Goal: Task Accomplishment & Management: Complete application form

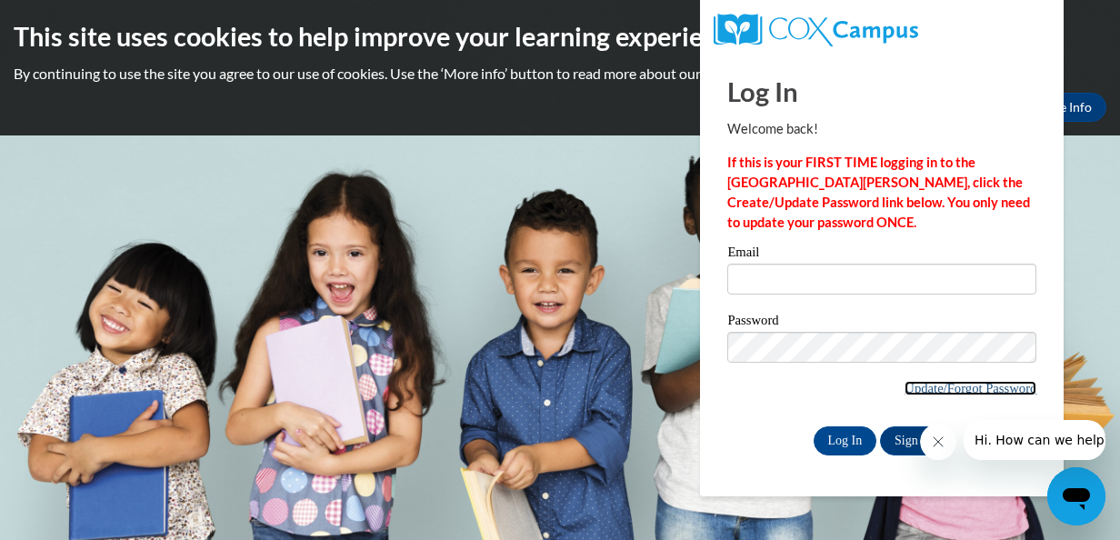
click at [917, 392] on link "Update/Forgot Password" at bounding box center [970, 388] width 132 height 15
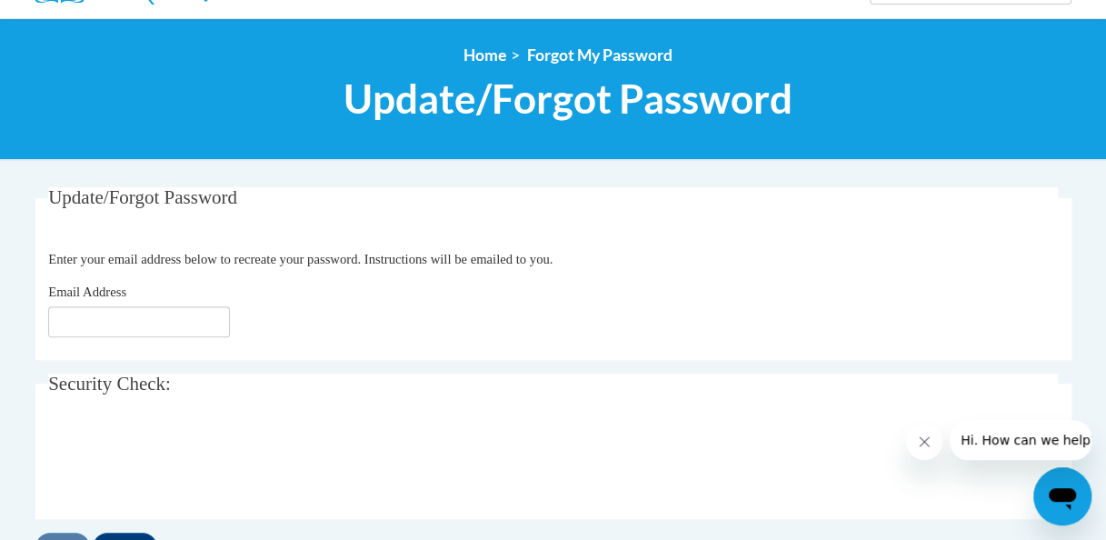
scroll to position [183, 0]
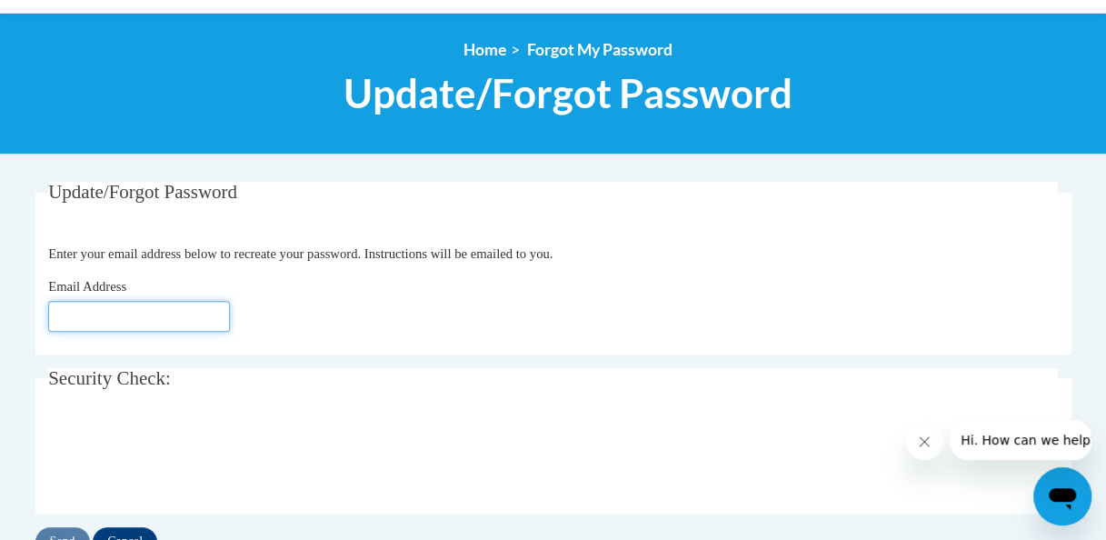
click at [205, 311] on input "Email Address" at bounding box center [139, 316] width 182 height 31
type input "[EMAIL_ADDRESS][DOMAIN_NAME]"
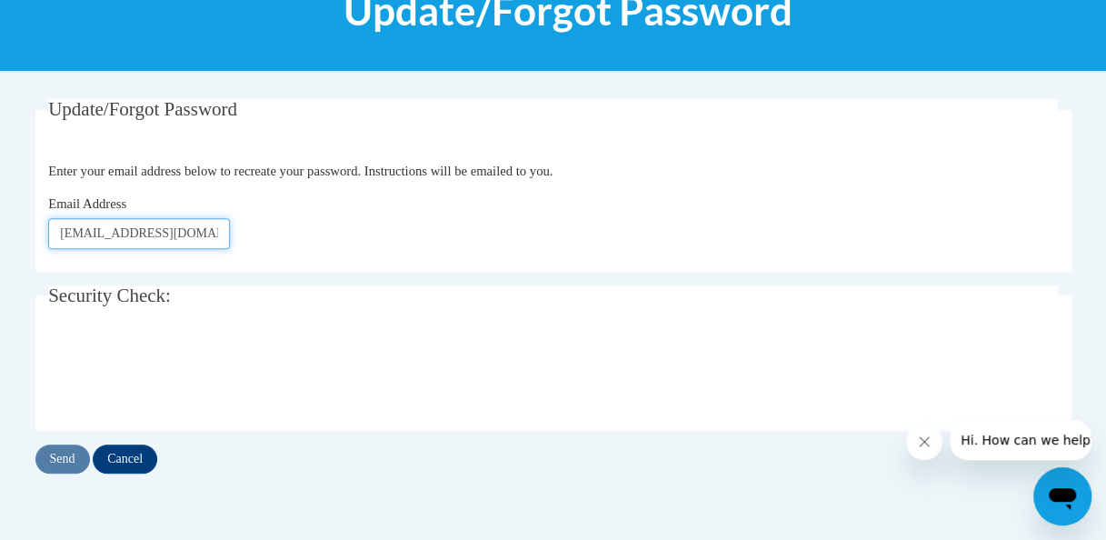
scroll to position [266, 0]
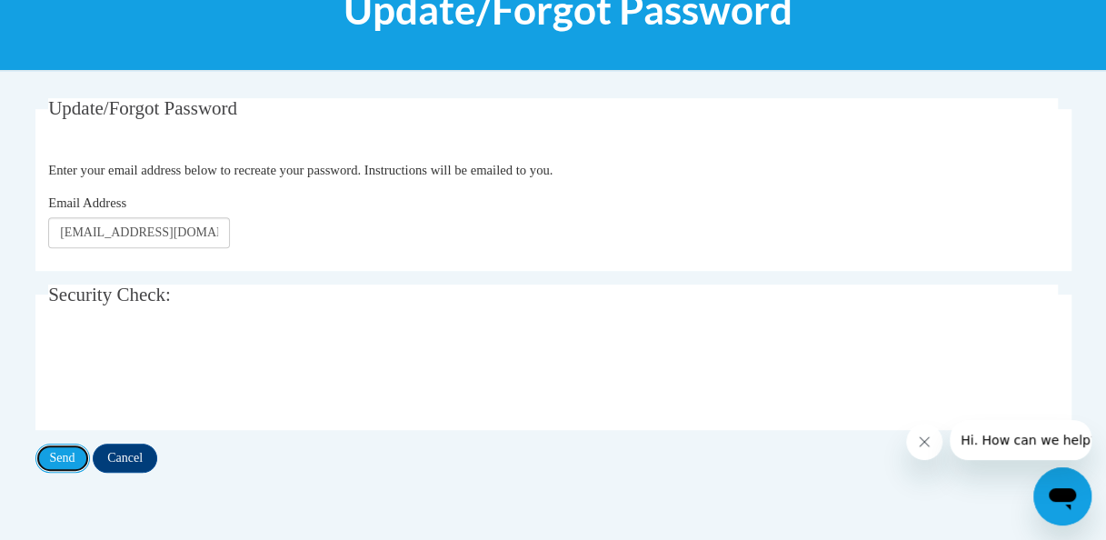
click at [76, 460] on input "Send" at bounding box center [62, 458] width 55 height 29
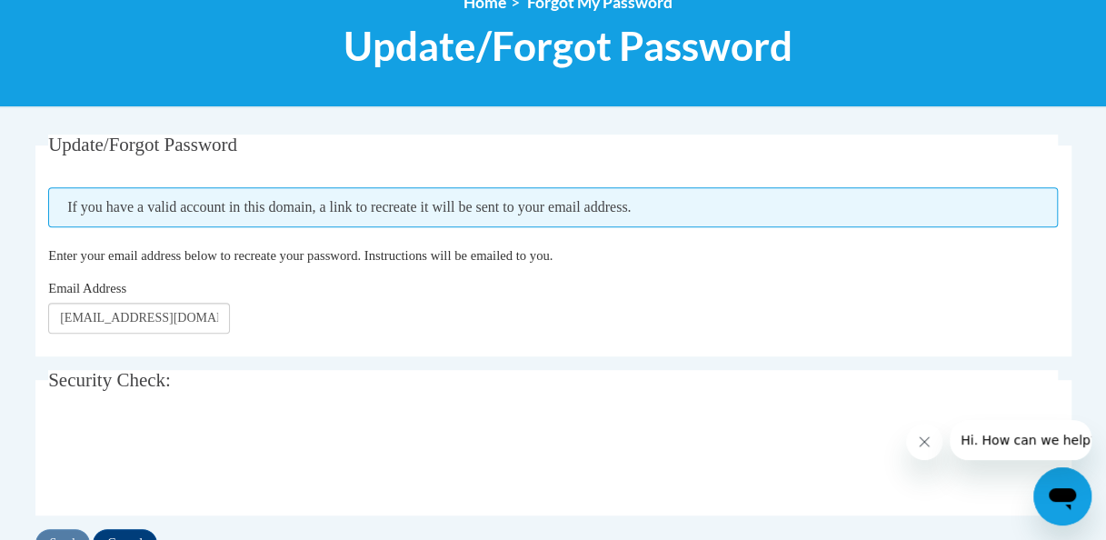
scroll to position [231, 0]
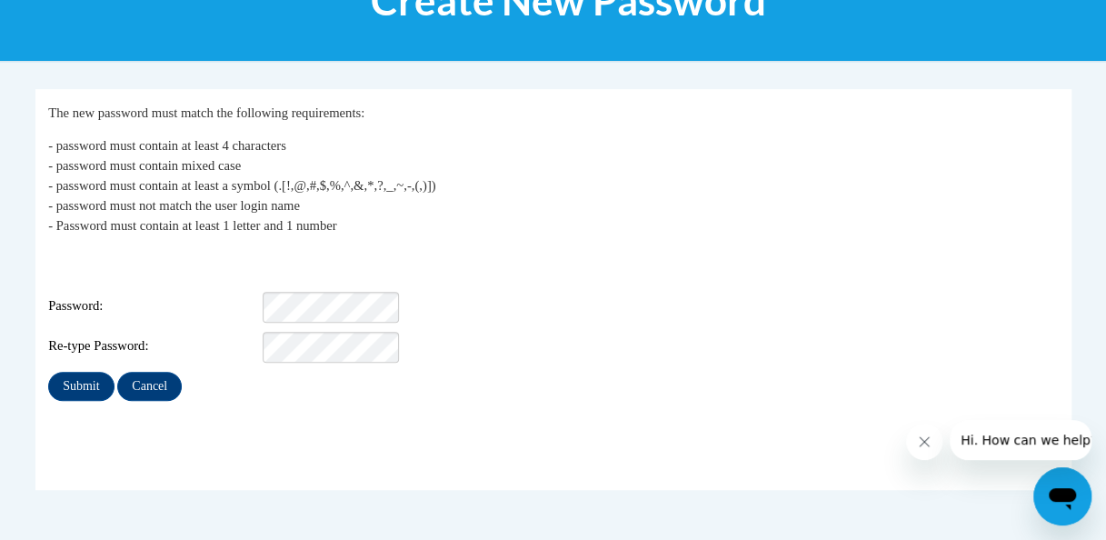
scroll to position [276, 0]
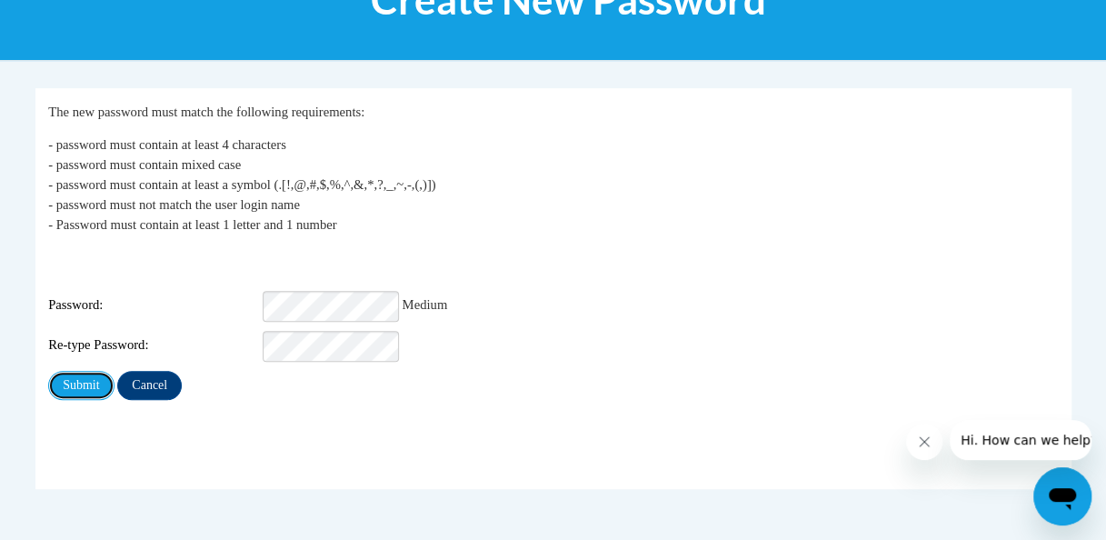
click at [80, 374] on input "Submit" at bounding box center [80, 385] width 65 height 29
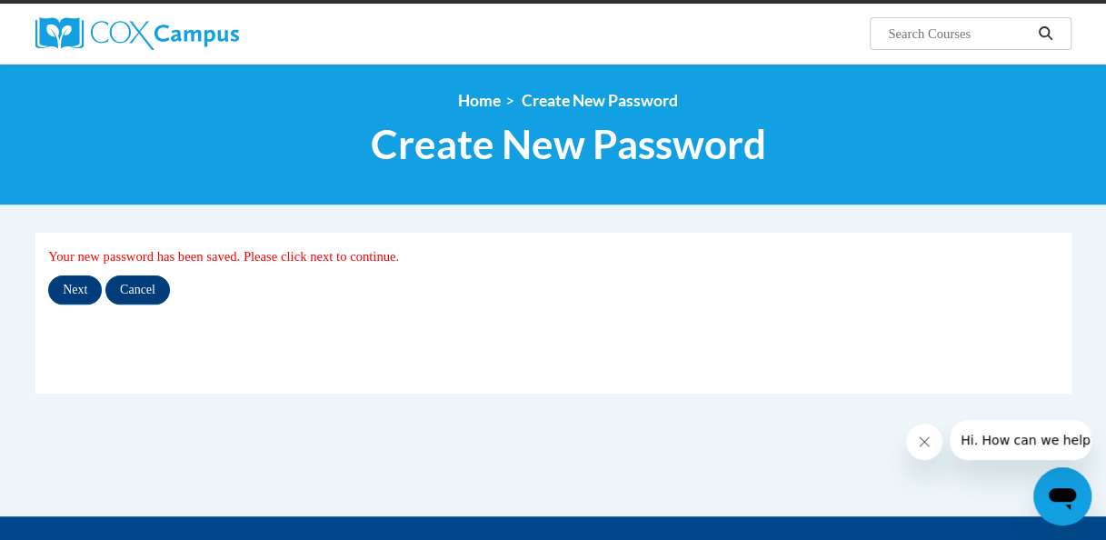
scroll to position [133, 0]
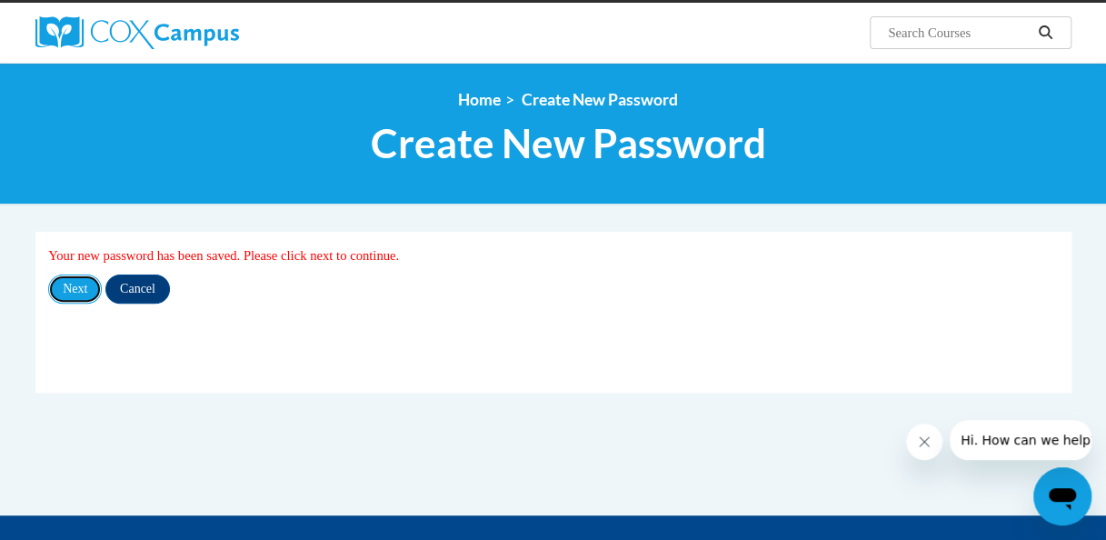
click at [87, 294] on input "Next" at bounding box center [75, 288] width 54 height 29
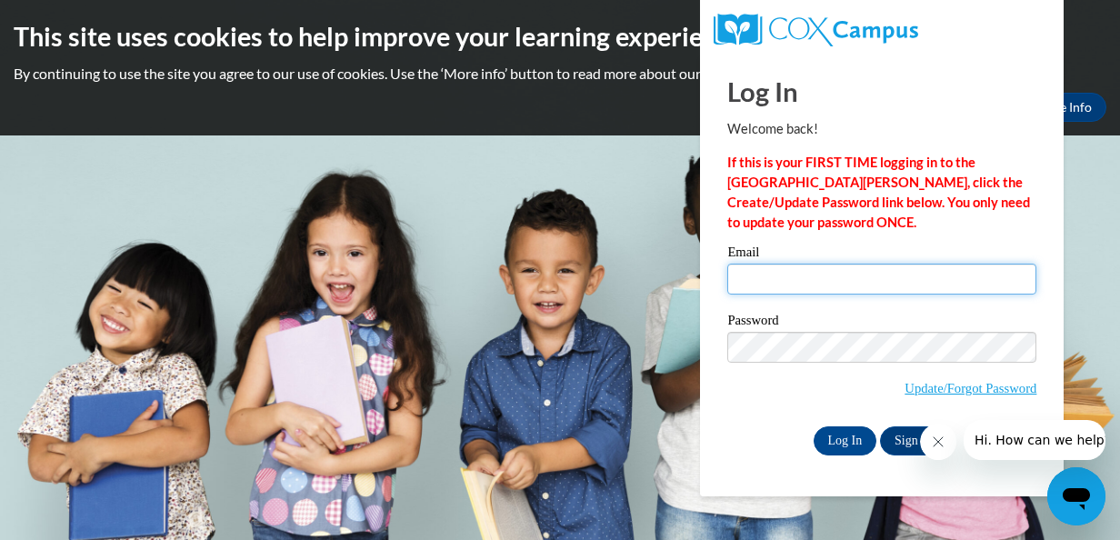
click at [787, 280] on input "Email" at bounding box center [881, 279] width 309 height 31
type input "[EMAIL_ADDRESS][DOMAIN_NAME]"
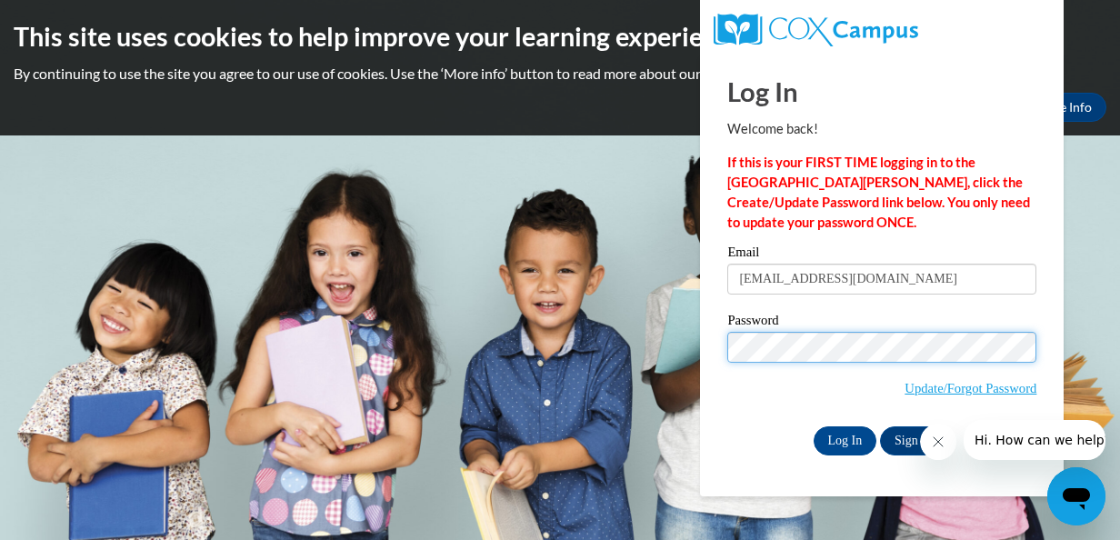
click at [813, 426] on input "Log In" at bounding box center [845, 440] width 64 height 29
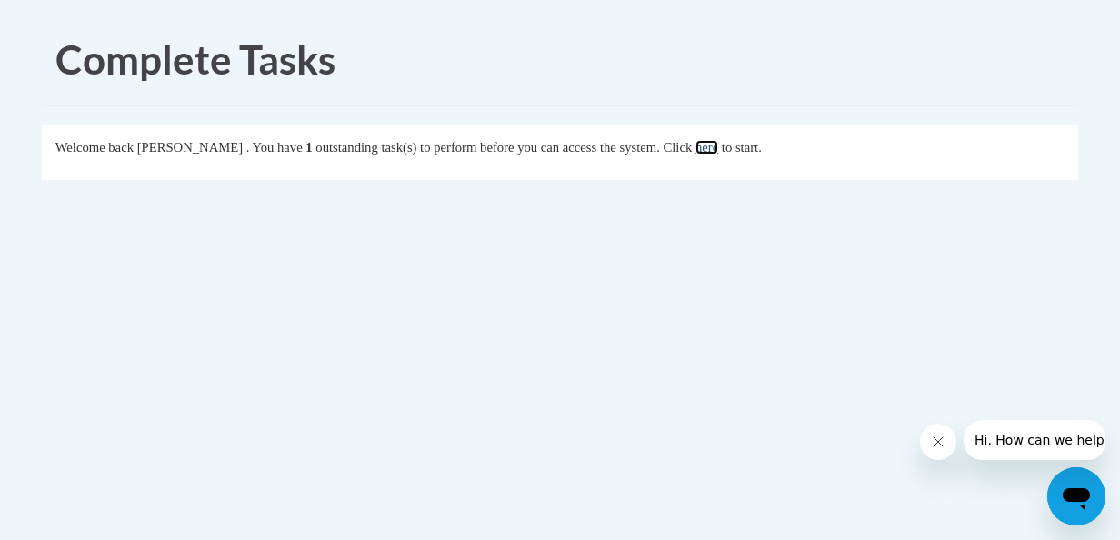
click at [718, 149] on link "here" at bounding box center [706, 147] width 23 height 15
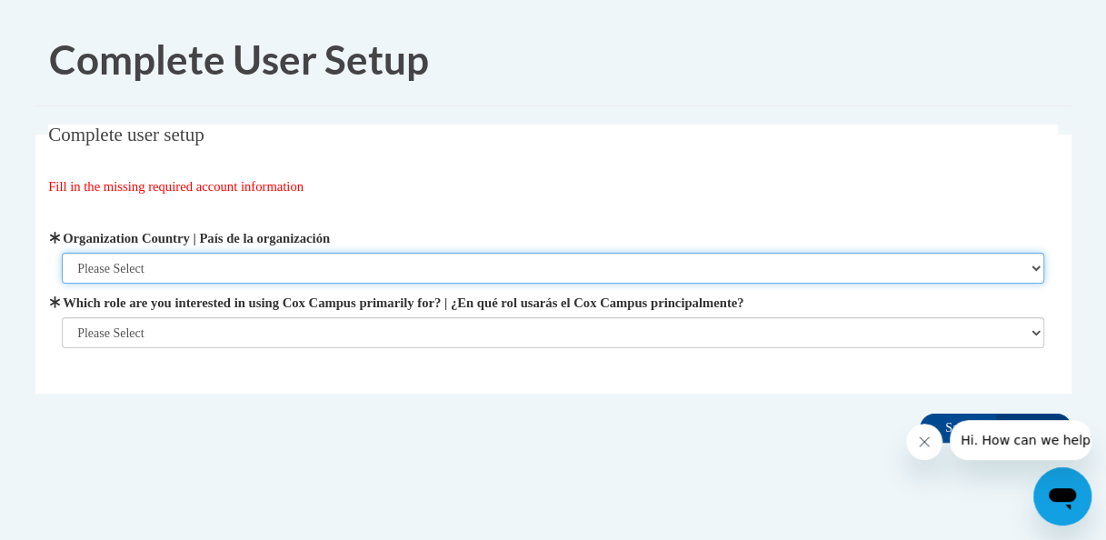
click at [278, 267] on select "Please Select United States | Estados Unidos Outside of the United States | Fue…" at bounding box center [553, 268] width 982 height 31
select select "ad49bcad-a171-4b2e-b99c-48b446064914"
click at [62, 253] on select "Please Select United States | Estados Unidos Outside of the United States | Fue…" at bounding box center [553, 268] width 982 height 31
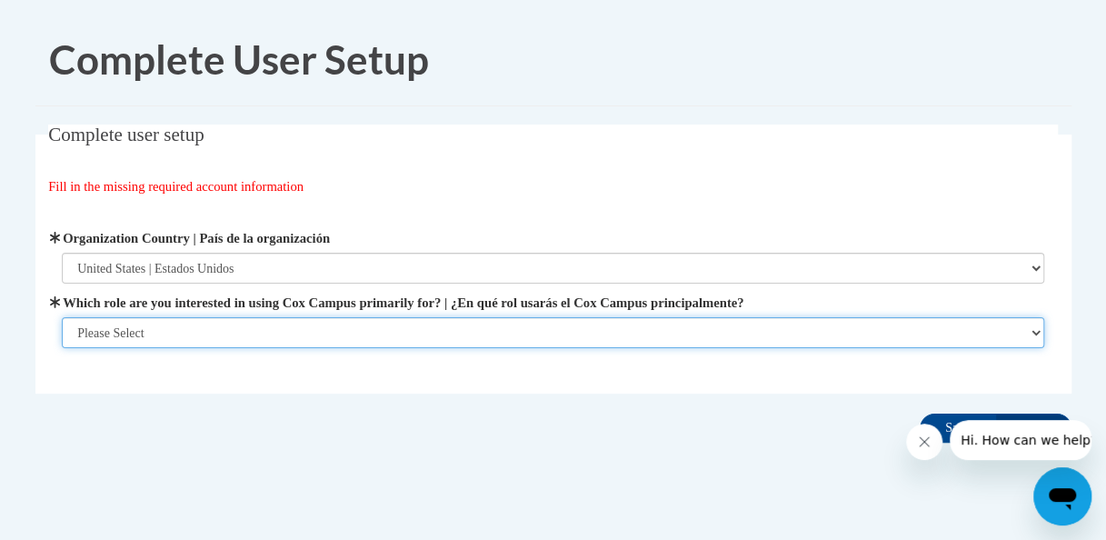
click at [201, 334] on select "Please Select College/University | Colegio/Universidad Community/Nonprofit Part…" at bounding box center [553, 332] width 982 height 31
select select "fbf2d438-af2f-41f8-98f1-81c410e29de3"
click at [62, 348] on select "Please Select College/University | Colegio/Universidad Community/Nonprofit Part…" at bounding box center [553, 332] width 982 height 31
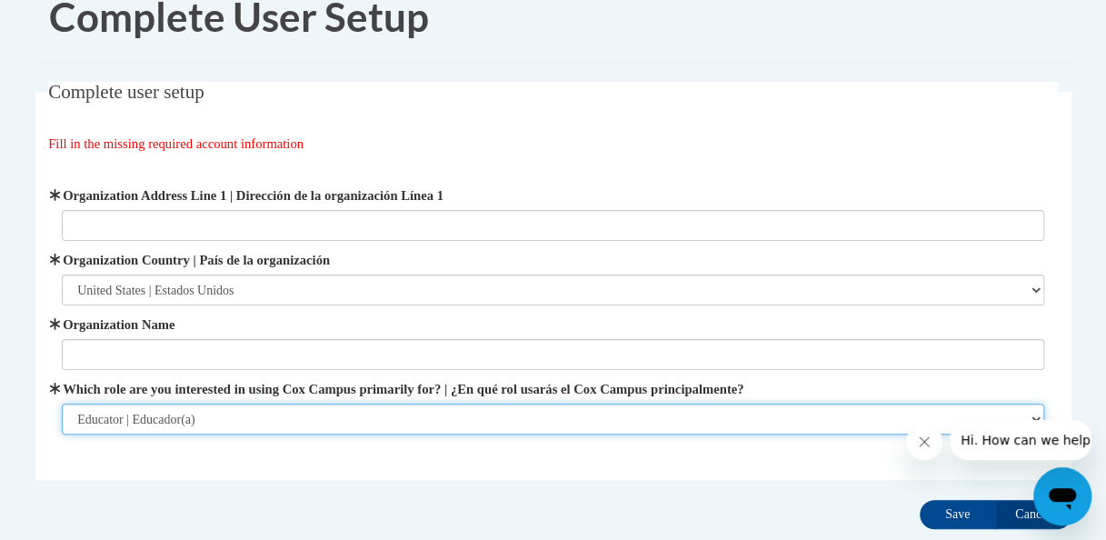
scroll to position [44, 0]
click at [345, 413] on select "Please Select College/University | Colegio/Universidad Community/Nonprofit Part…" at bounding box center [553, 418] width 982 height 31
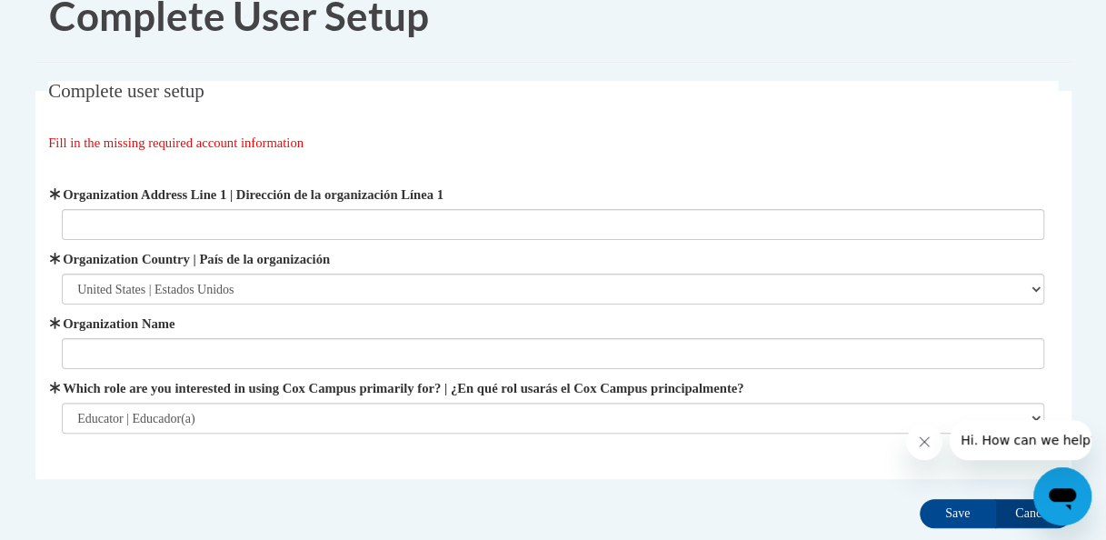
click at [287, 474] on fieldset "Complete user setup Fill in the missing required account information User Profi…" at bounding box center [553, 280] width 1036 height 398
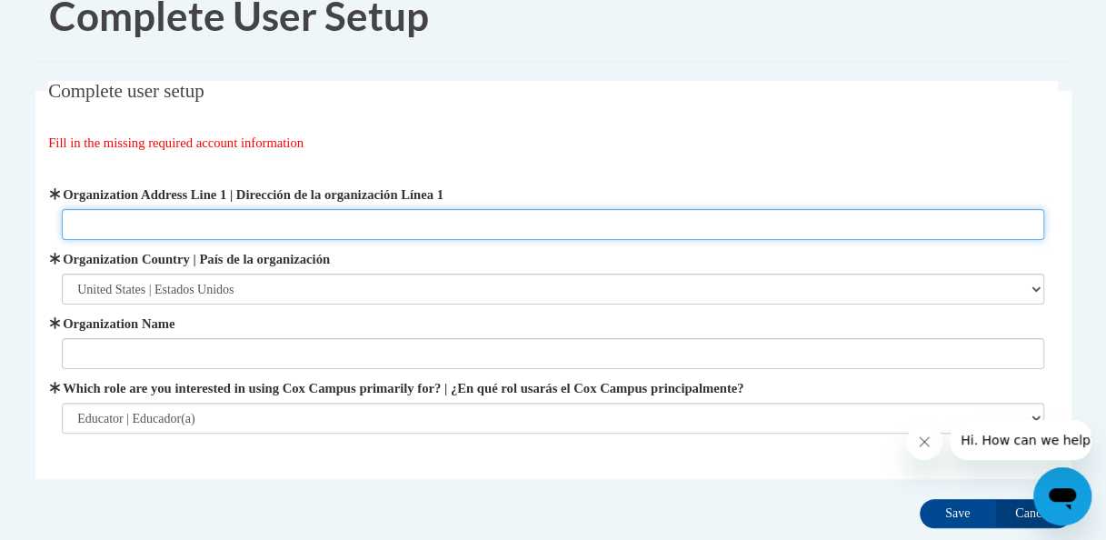
click at [195, 225] on input "Organization Address Line 1 | Dirección de la organización Línea 1" at bounding box center [553, 224] width 982 height 31
type input "125 Elm St N, Prescott WI 54021"
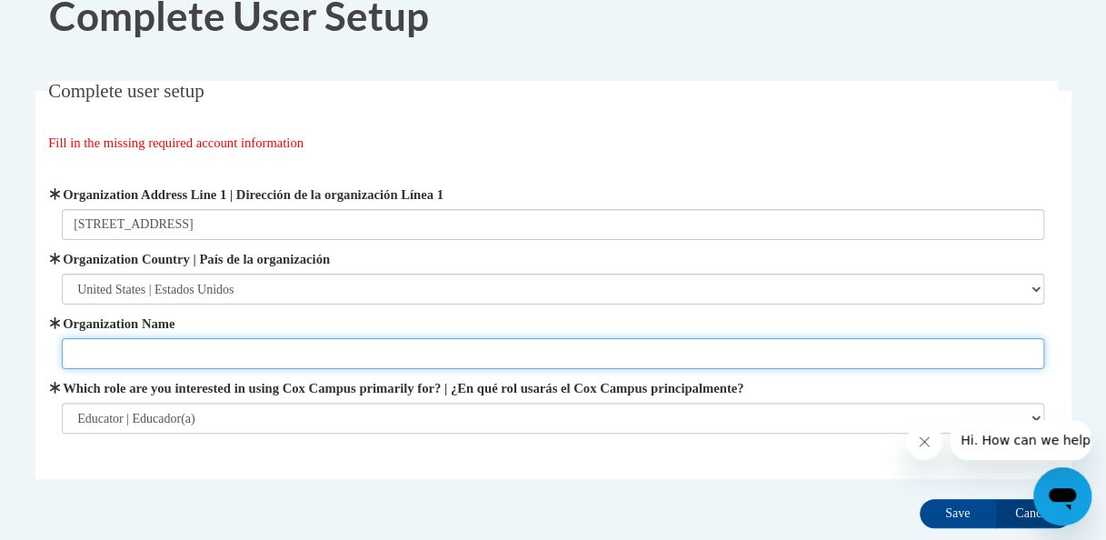
click at [135, 358] on input "Organization Name" at bounding box center [553, 353] width 982 height 31
click at [155, 361] on input "Organization Name" at bounding box center [553, 353] width 982 height 31
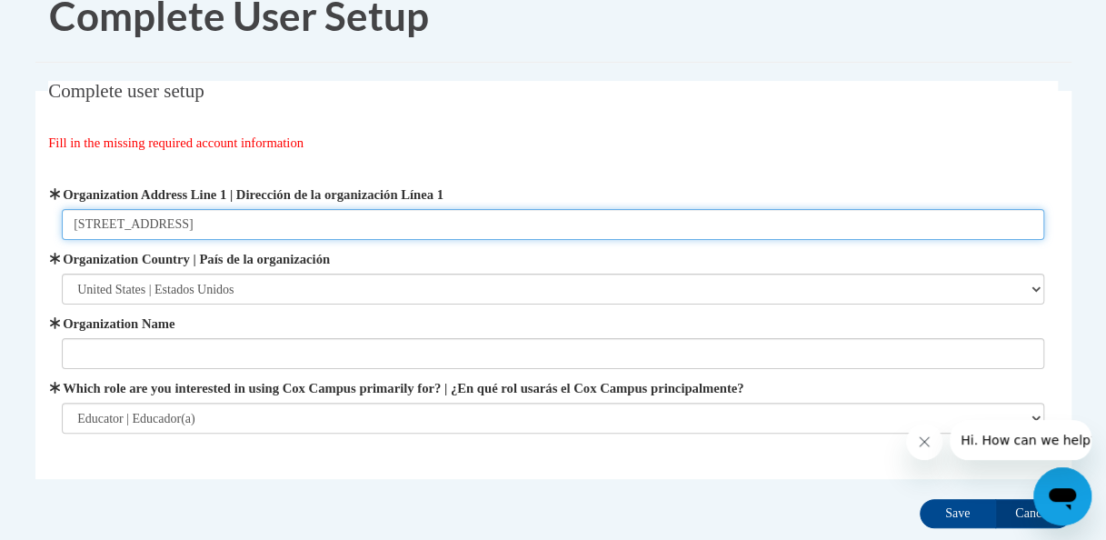
click at [588, 218] on input "125 Elm St N, Prescott WI 54021" at bounding box center [553, 224] width 982 height 31
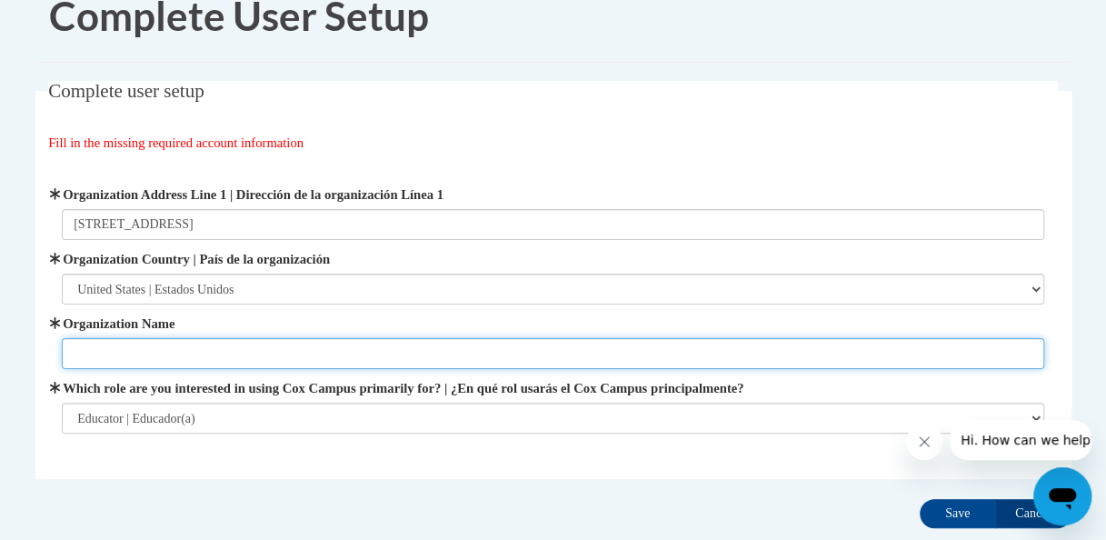
click at [145, 362] on input "Organization Name" at bounding box center [553, 353] width 982 height 31
type input "Prescott Intermediate School"
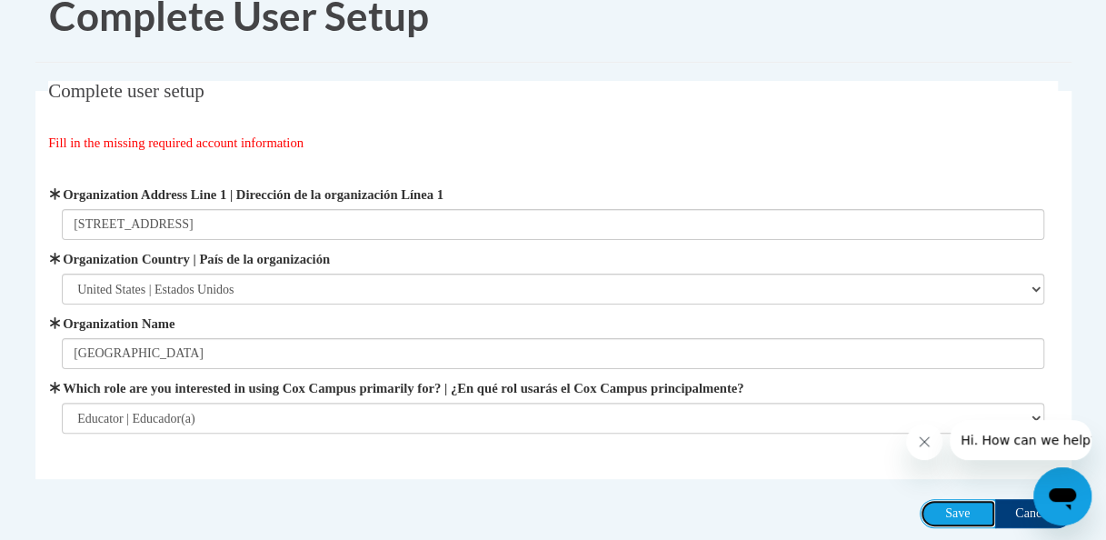
click at [967, 514] on input "Save" at bounding box center [958, 513] width 76 height 29
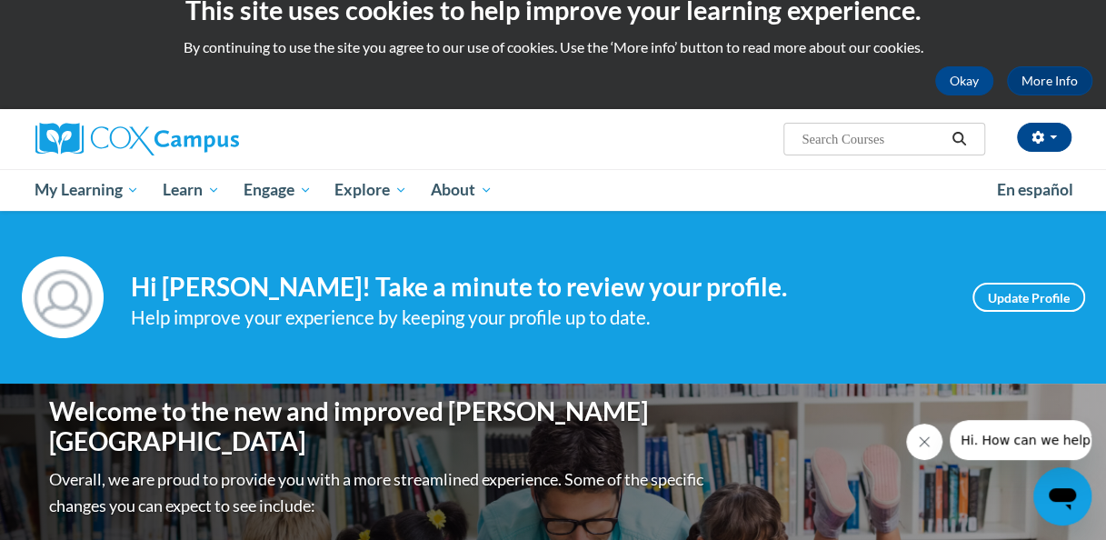
scroll to position [25, 0]
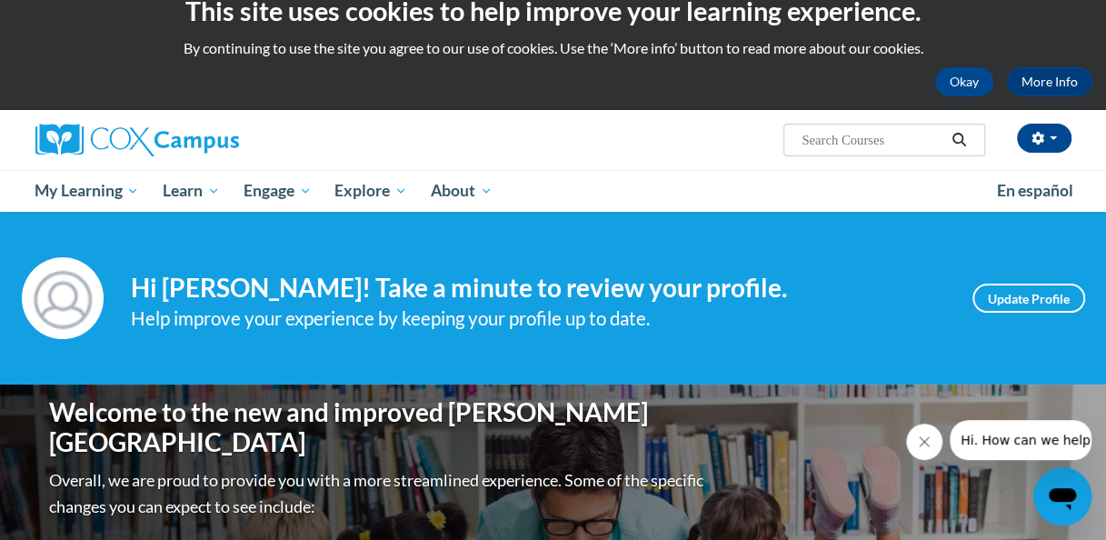
click at [554, 320] on div "Help improve your experience by keeping your profile up to date." at bounding box center [538, 319] width 814 height 30
click at [1038, 305] on link "Update Profile" at bounding box center [1028, 298] width 113 height 29
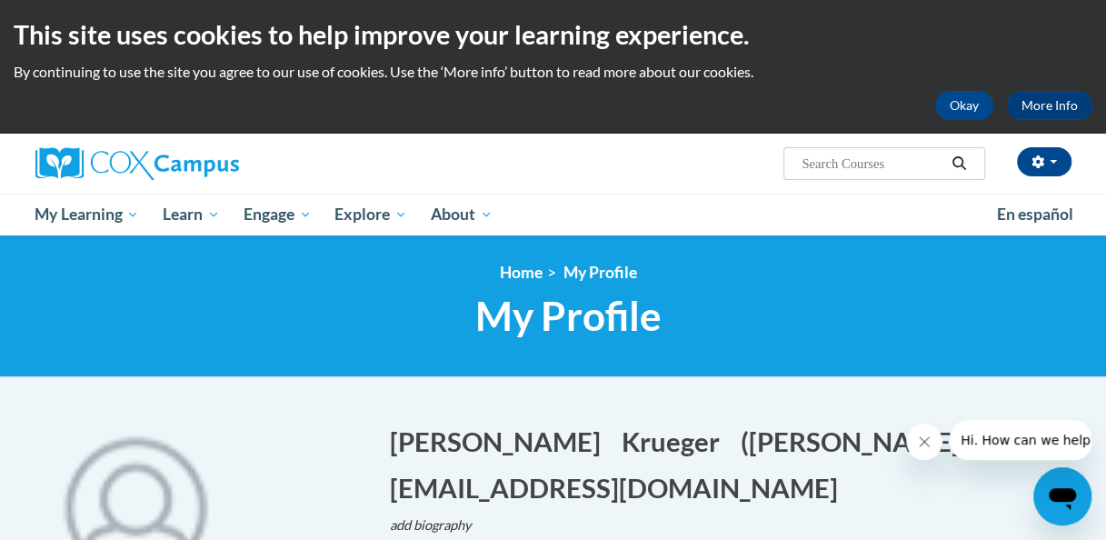
scroll to position [1, 0]
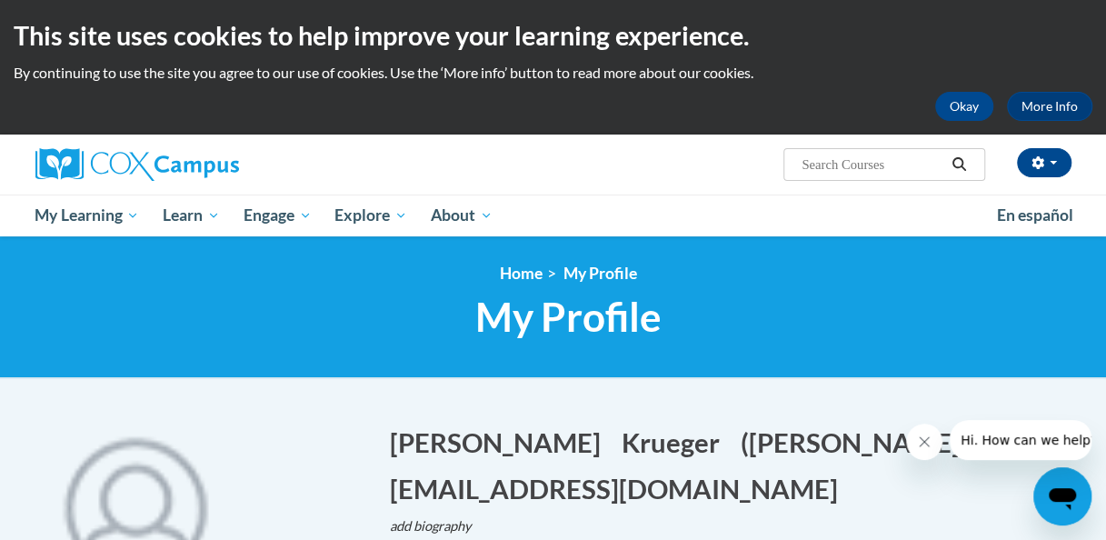
click at [49, 536] on img at bounding box center [135, 505] width 200 height 200
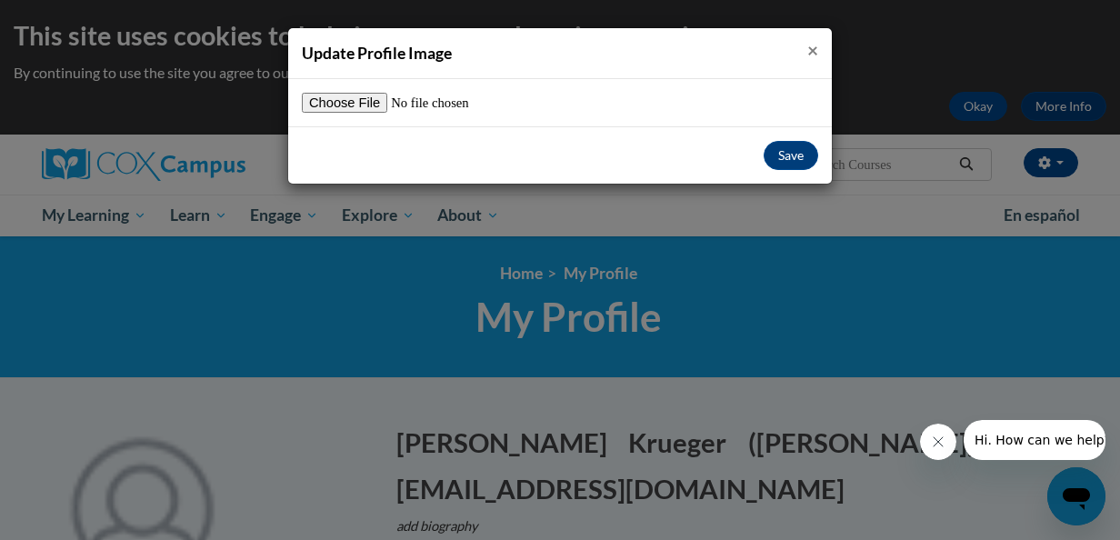
click at [812, 45] on span "×" at bounding box center [812, 49] width 11 height 23
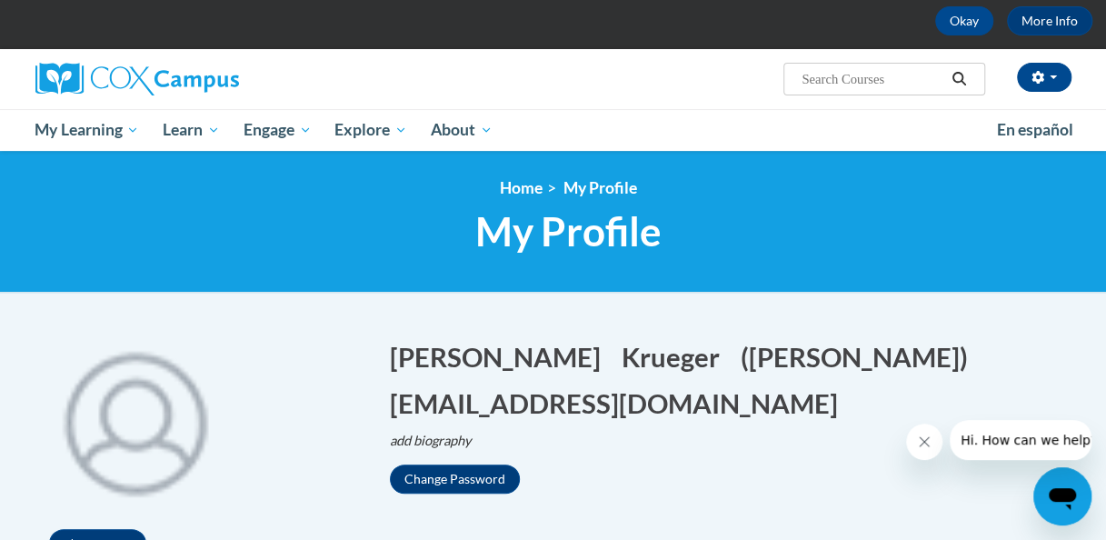
scroll to position [87, 0]
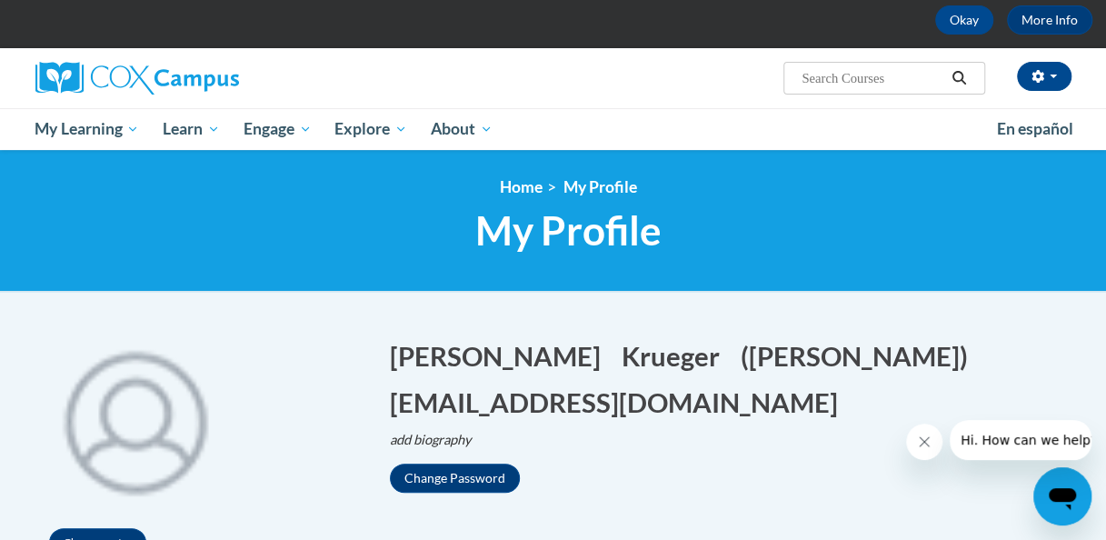
click at [132, 127] on span "My Learning" at bounding box center [87, 129] width 105 height 22
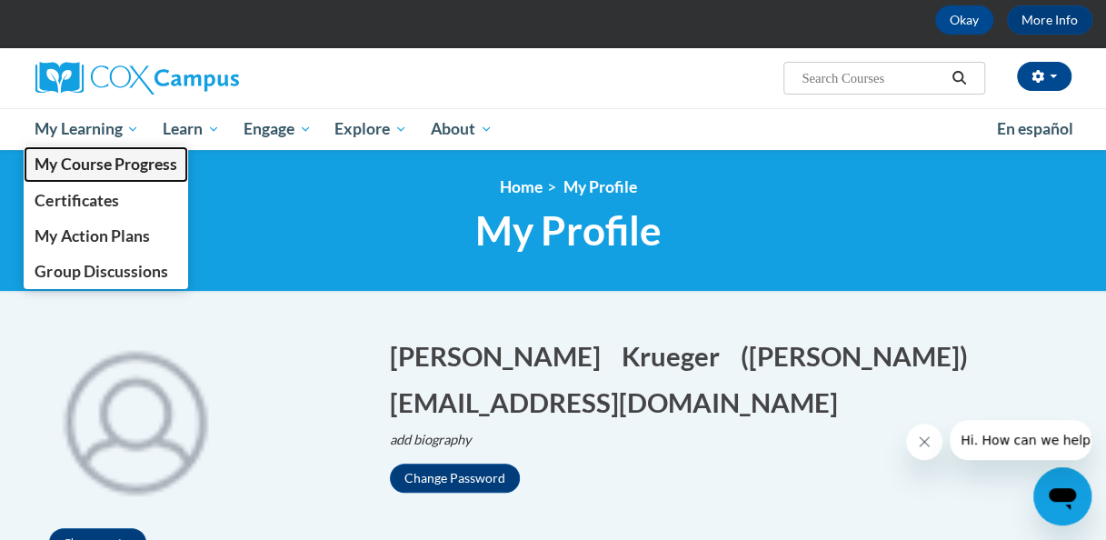
click at [174, 169] on span "My Course Progress" at bounding box center [106, 164] width 142 height 19
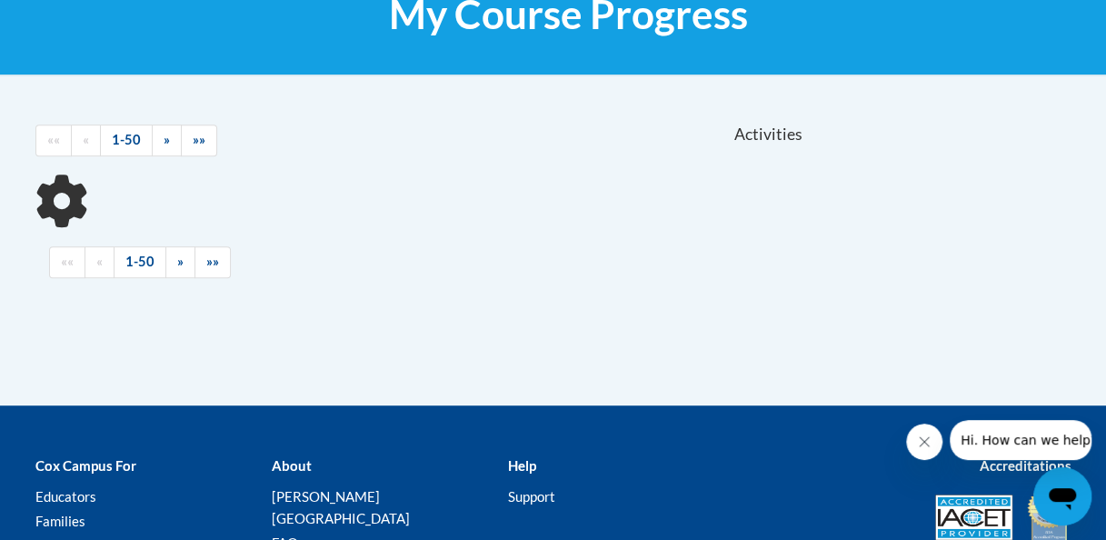
scroll to position [309, 0]
